Goal: Obtain resource: Download file/media

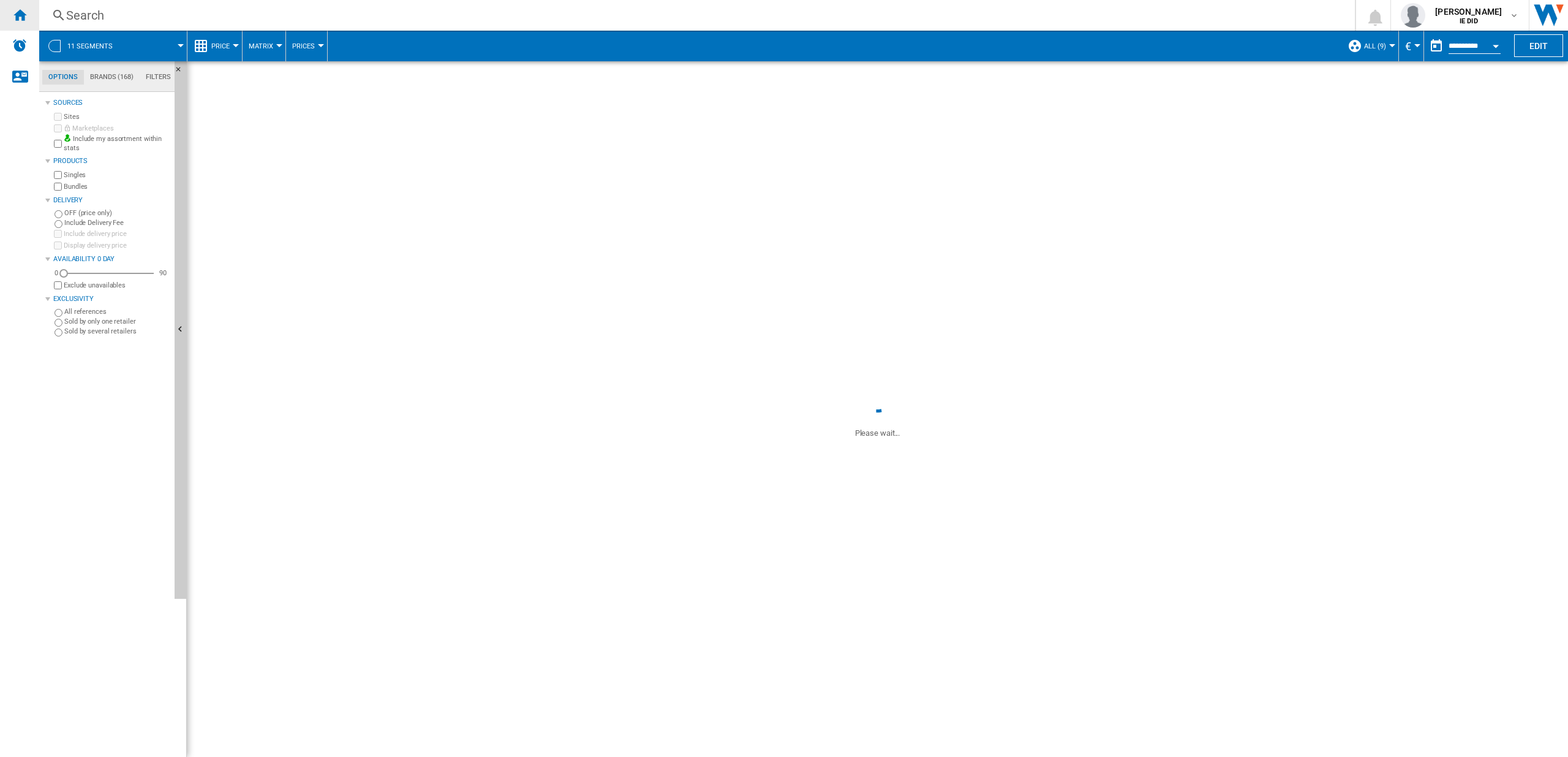
click at [24, 9] on ng-md-icon "Home" at bounding box center [19, 15] width 15 height 15
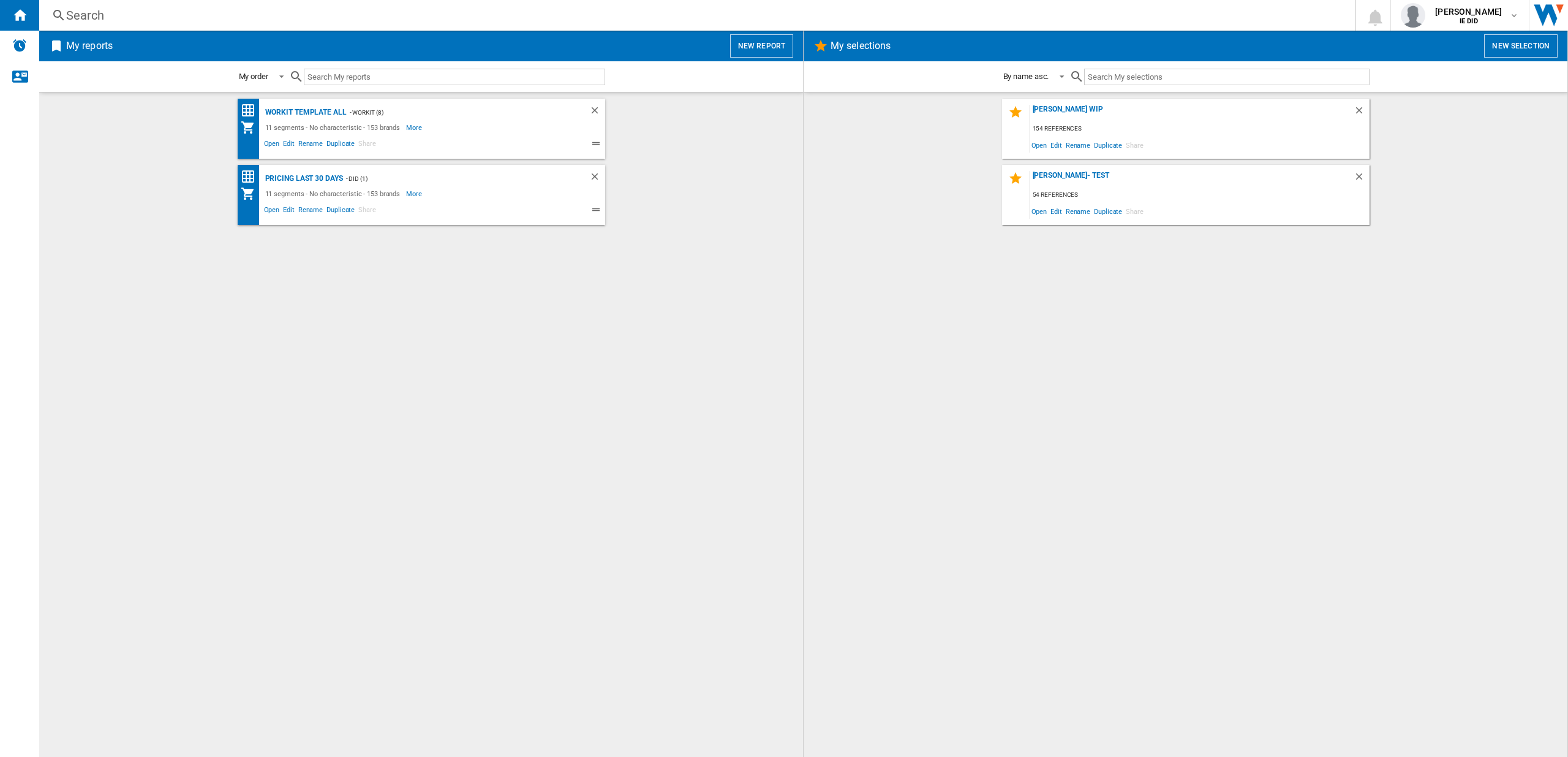
click at [770, 38] on button "New report" at bounding box center [762, 45] width 63 height 23
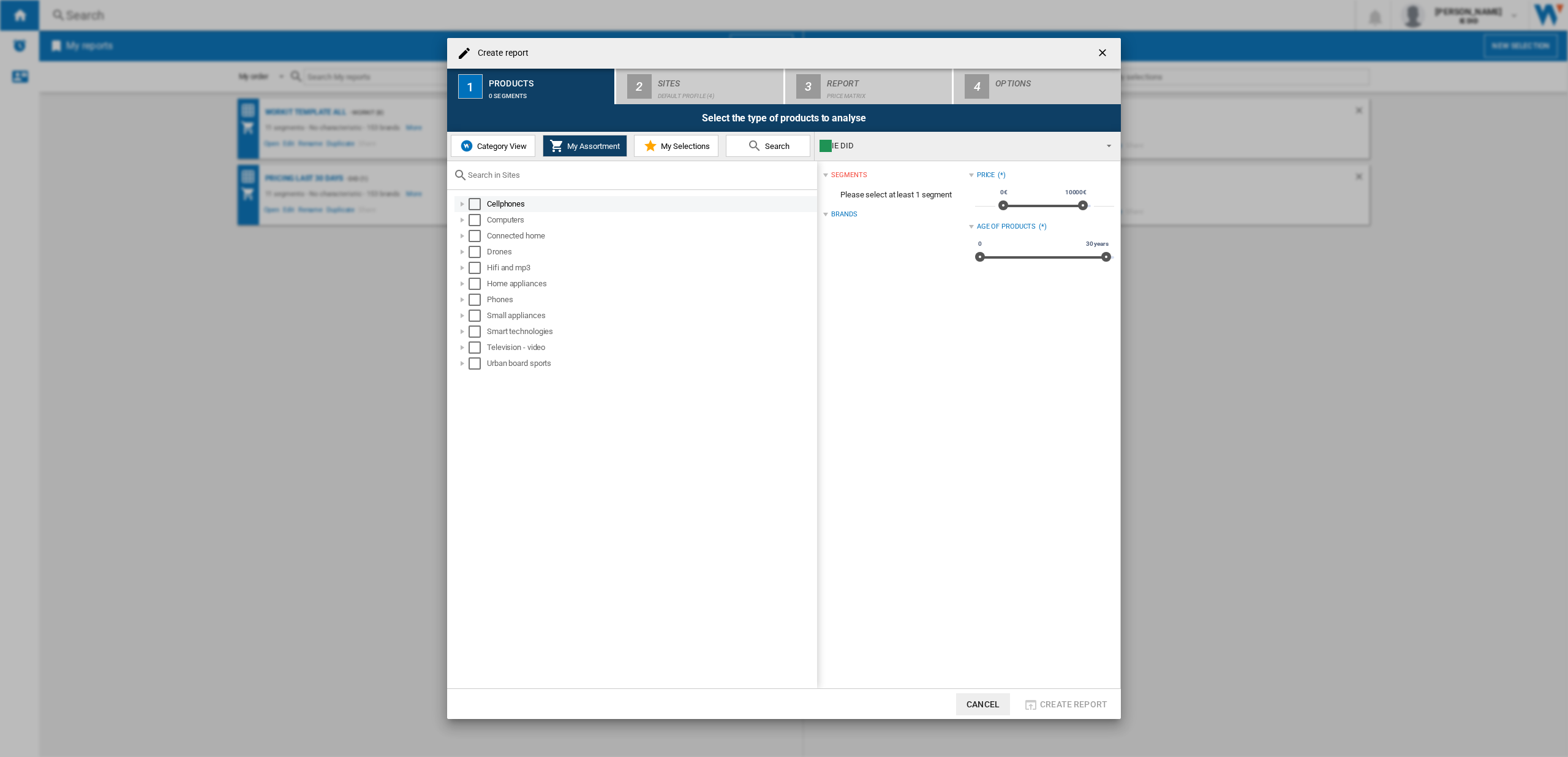
click at [476, 211] on div "Cellphones" at bounding box center [635, 204] width 362 height 16
click at [476, 218] on div "Select" at bounding box center [475, 219] width 12 height 12
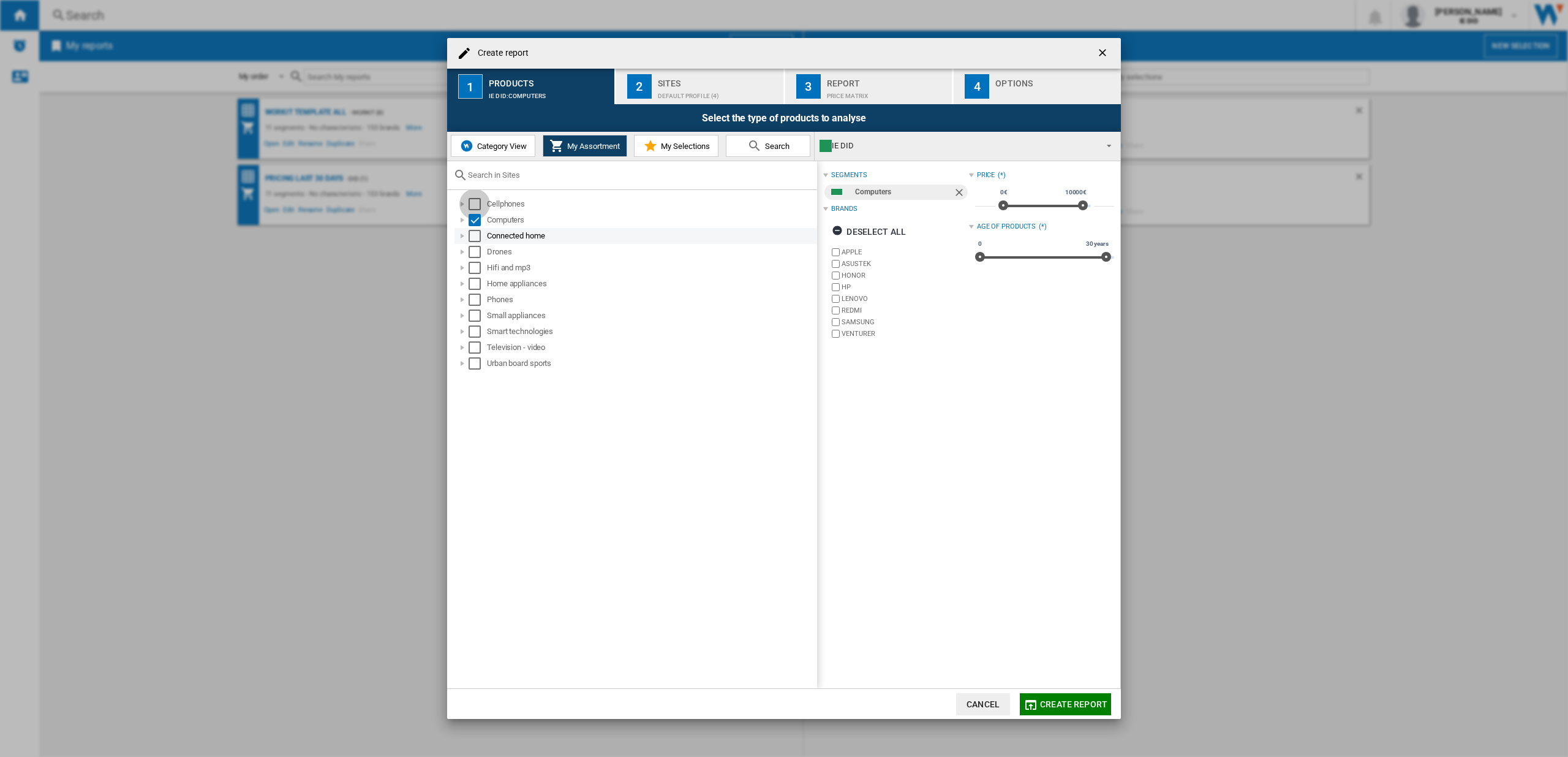
drag, startPoint x: 476, startPoint y: 201, endPoint x: 476, endPoint y: 233, distance: 32.0
click at [476, 201] on div "Select" at bounding box center [475, 204] width 12 height 12
drag, startPoint x: 475, startPoint y: 237, endPoint x: 477, endPoint y: 248, distance: 11.2
click at [476, 237] on div "Select" at bounding box center [475, 236] width 12 height 12
drag, startPoint x: 473, startPoint y: 251, endPoint x: 475, endPoint y: 261, distance: 10.2
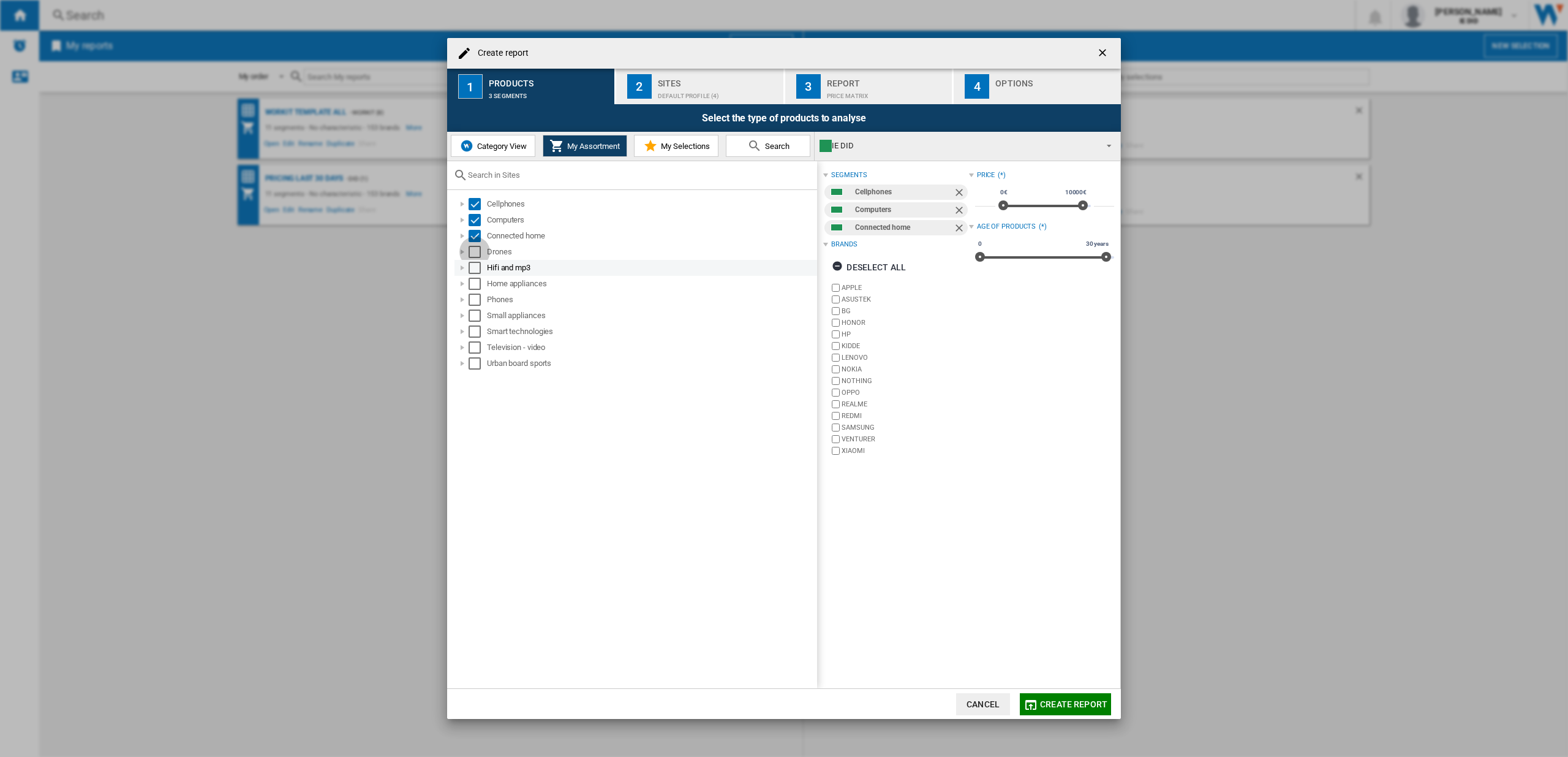
click at [474, 251] on div "Select" at bounding box center [475, 252] width 12 height 12
drag, startPoint x: 475, startPoint y: 261, endPoint x: 476, endPoint y: 277, distance: 16.0
click at [475, 262] on div "Select" at bounding box center [475, 267] width 12 height 12
drag, startPoint x: 471, startPoint y: 285, endPoint x: 474, endPoint y: 296, distance: 11.4
click at [471, 285] on div "Select" at bounding box center [475, 284] width 12 height 12
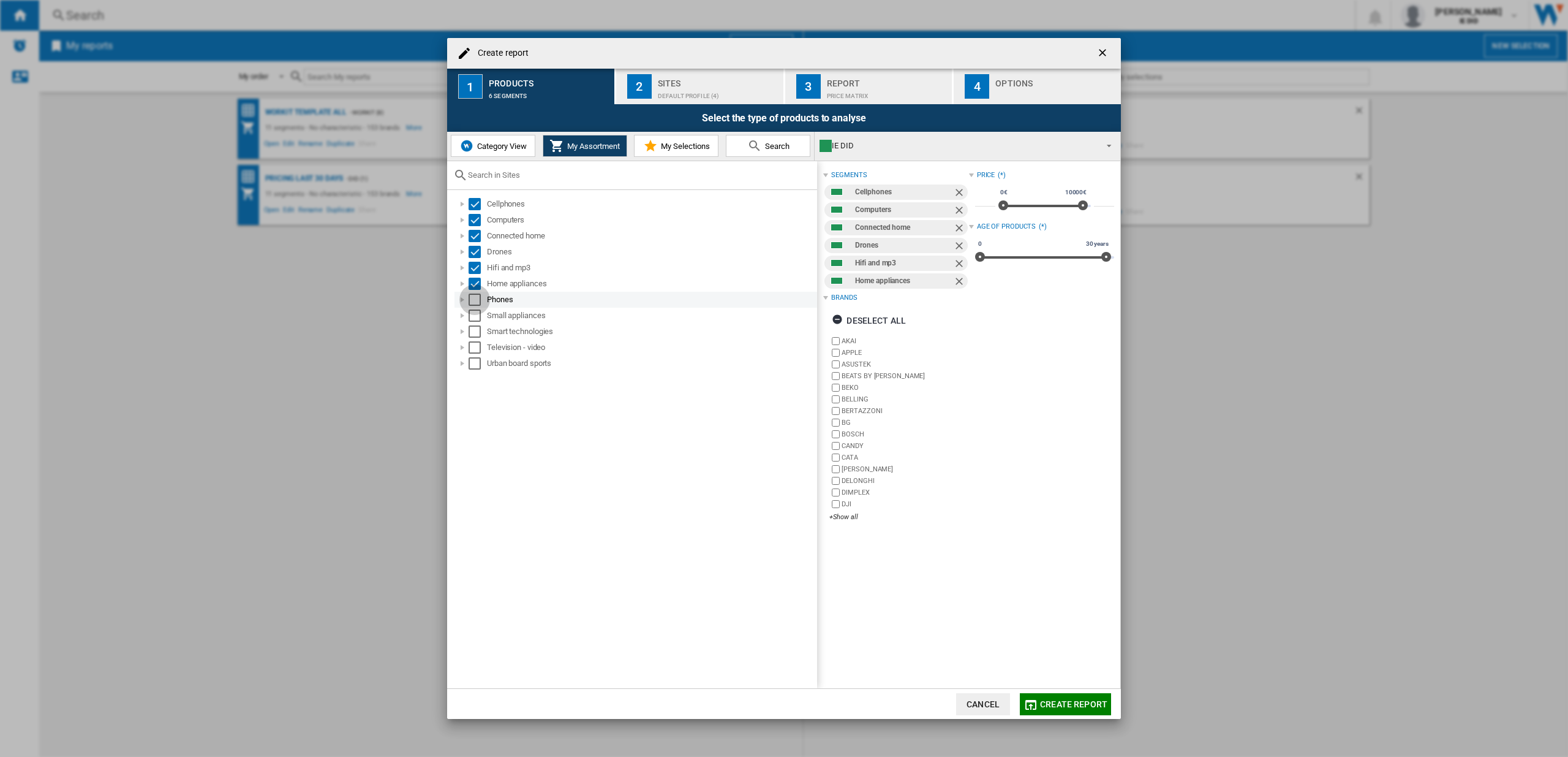
click at [474, 299] on div "Select" at bounding box center [475, 299] width 12 height 12
drag, startPoint x: 478, startPoint y: 318, endPoint x: 478, endPoint y: 331, distance: 13.0
click at [479, 319] on div "Select" at bounding box center [475, 315] width 12 height 12
drag, startPoint x: 478, startPoint y: 331, endPoint x: 476, endPoint y: 341, distance: 10.2
click at [478, 332] on div "Select" at bounding box center [475, 332] width 12 height 12
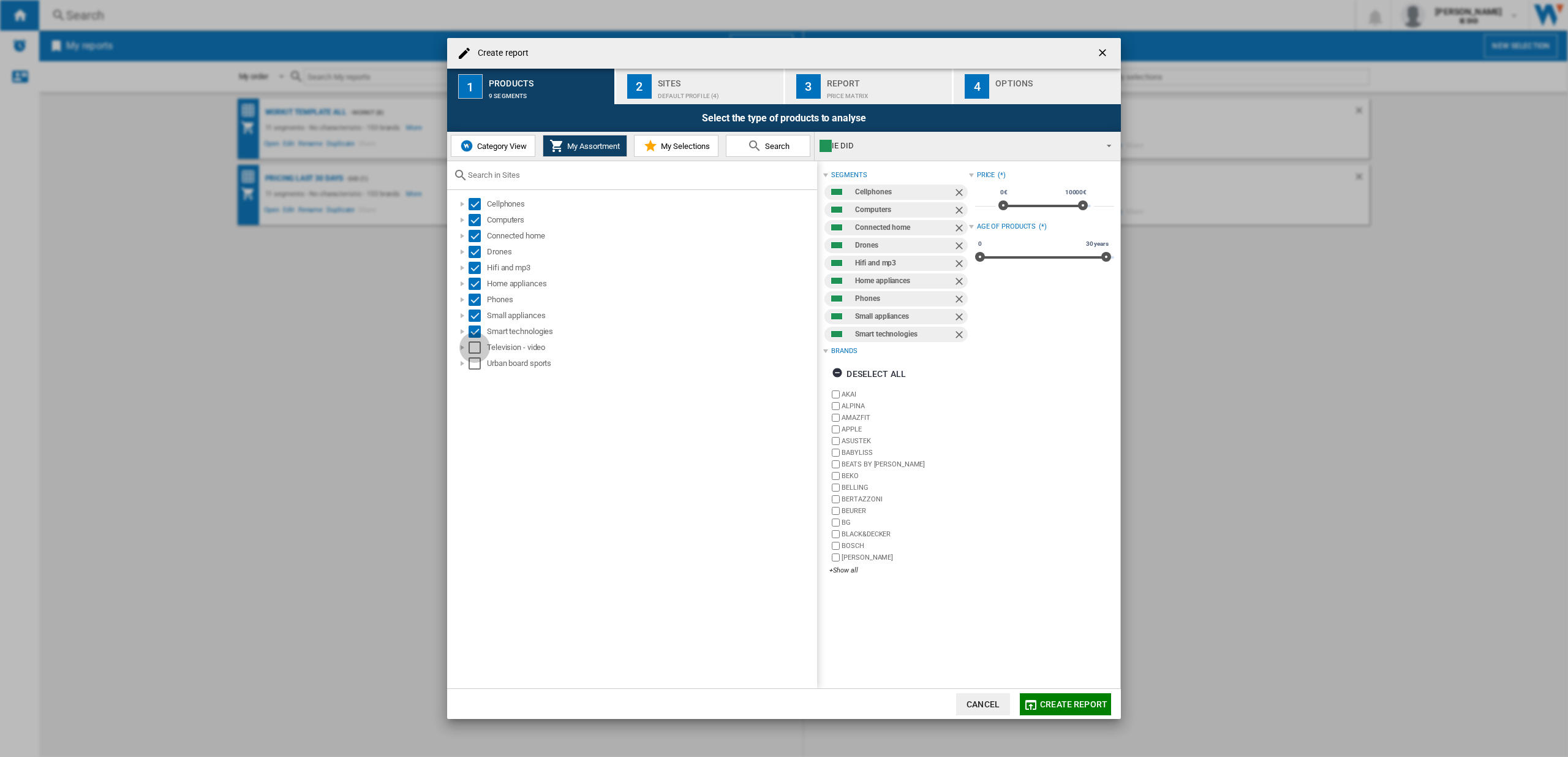
drag, startPoint x: 476, startPoint y: 342, endPoint x: 475, endPoint y: 375, distance: 33.0
click at [476, 344] on div "Select" at bounding box center [475, 347] width 12 height 12
click at [476, 366] on div "Select" at bounding box center [475, 363] width 12 height 12
click at [727, 92] on div "Default profile (4)" at bounding box center [718, 93] width 121 height 13
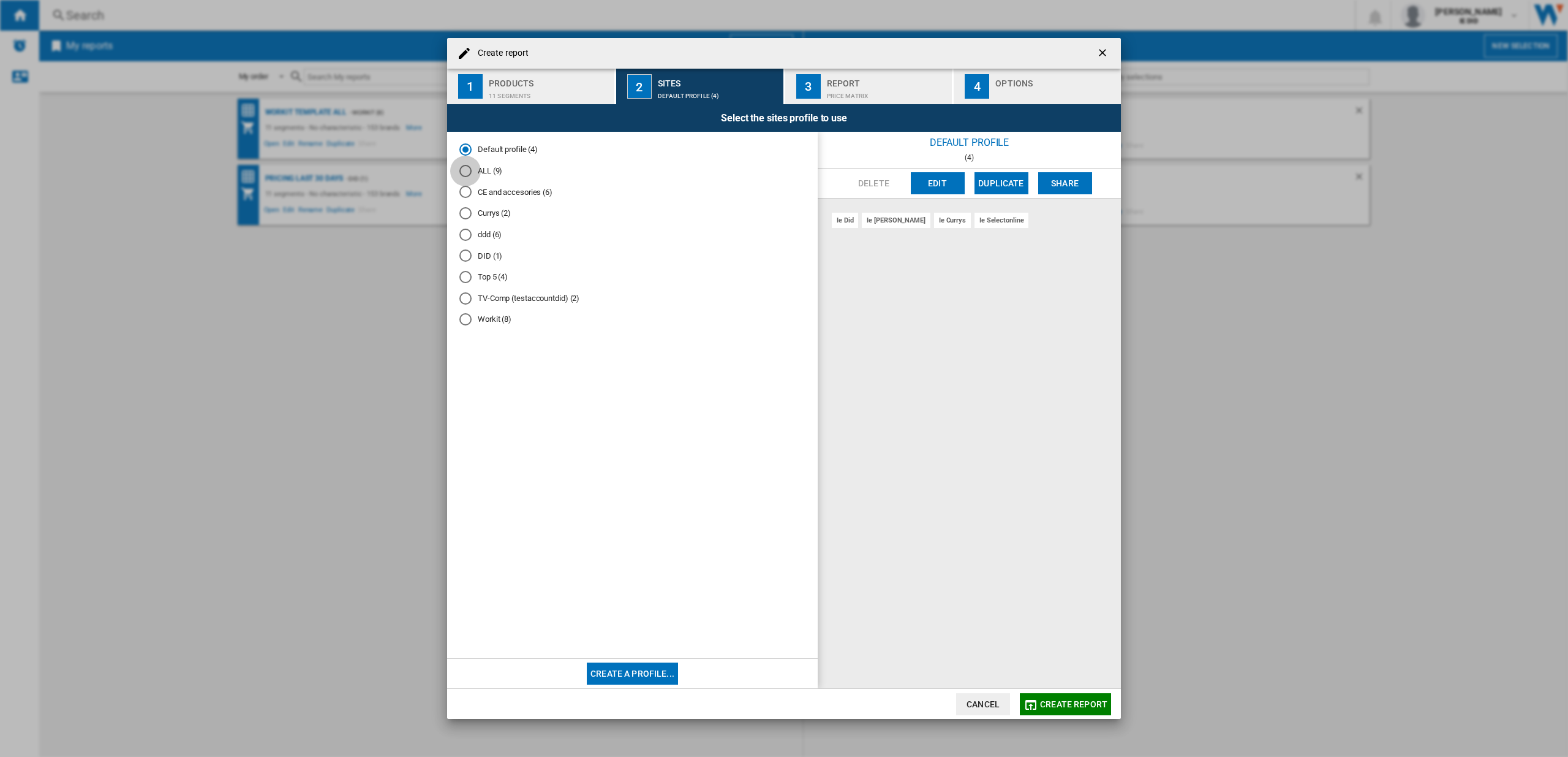
click at [467, 171] on div "ALL (9)" at bounding box center [465, 171] width 12 height 12
drag, startPoint x: 1072, startPoint y: 702, endPoint x: 1102, endPoint y: 655, distance: 55.8
click at [1072, 702] on span "Create report" at bounding box center [1074, 704] width 68 height 9
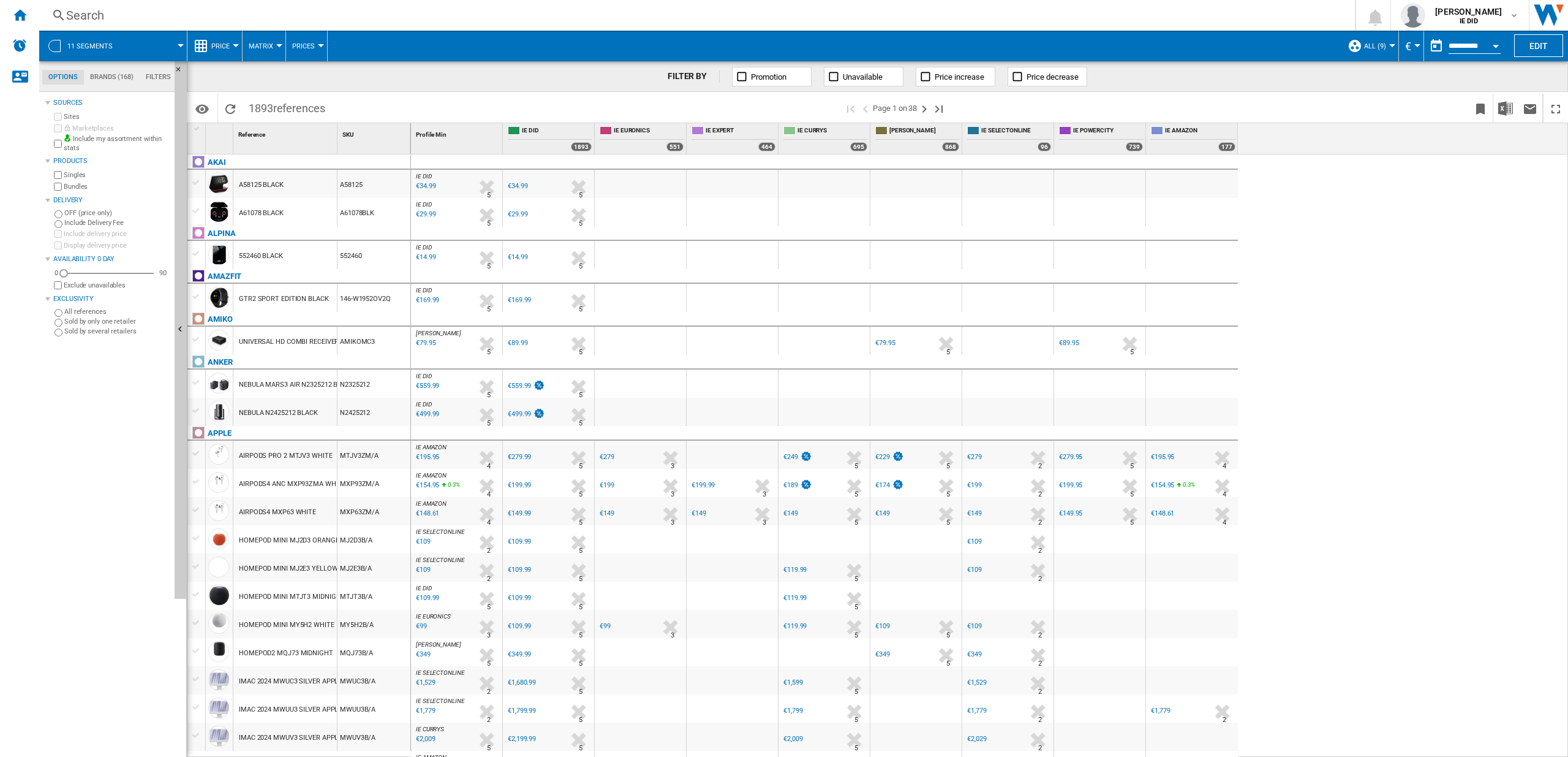
drag, startPoint x: 1258, startPoint y: 79, endPoint x: 1318, endPoint y: 83, distance: 60.1
click at [1260, 79] on div "FILTER BY Promotion Unavailable Price increase Price decrease" at bounding box center [877, 76] width 1381 height 31
click at [1510, 107] on img "Download in Excel" at bounding box center [1505, 108] width 15 height 15
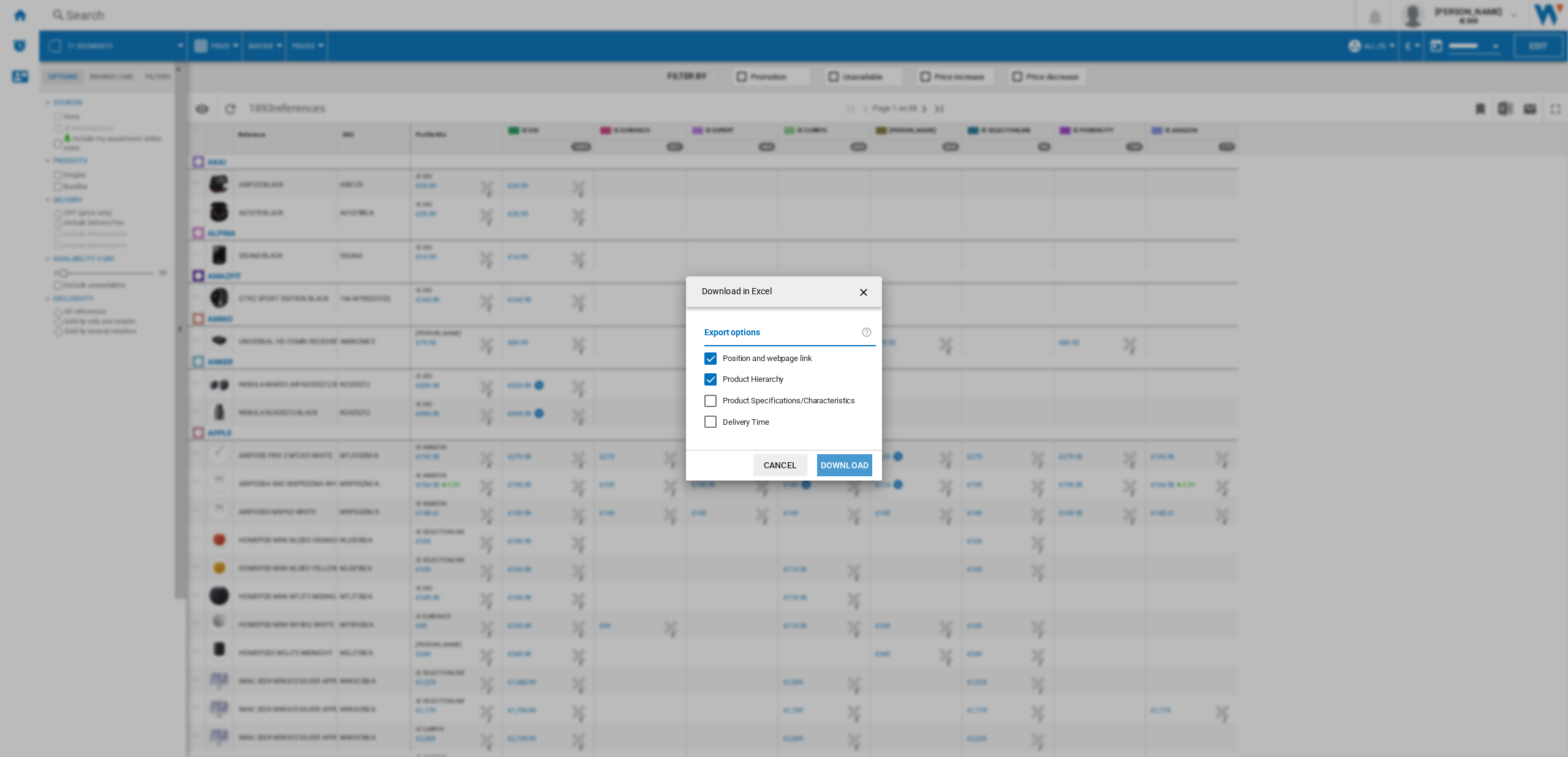
click at [862, 467] on button "Download" at bounding box center [845, 466] width 55 height 22
